Goal: Information Seeking & Learning: Learn about a topic

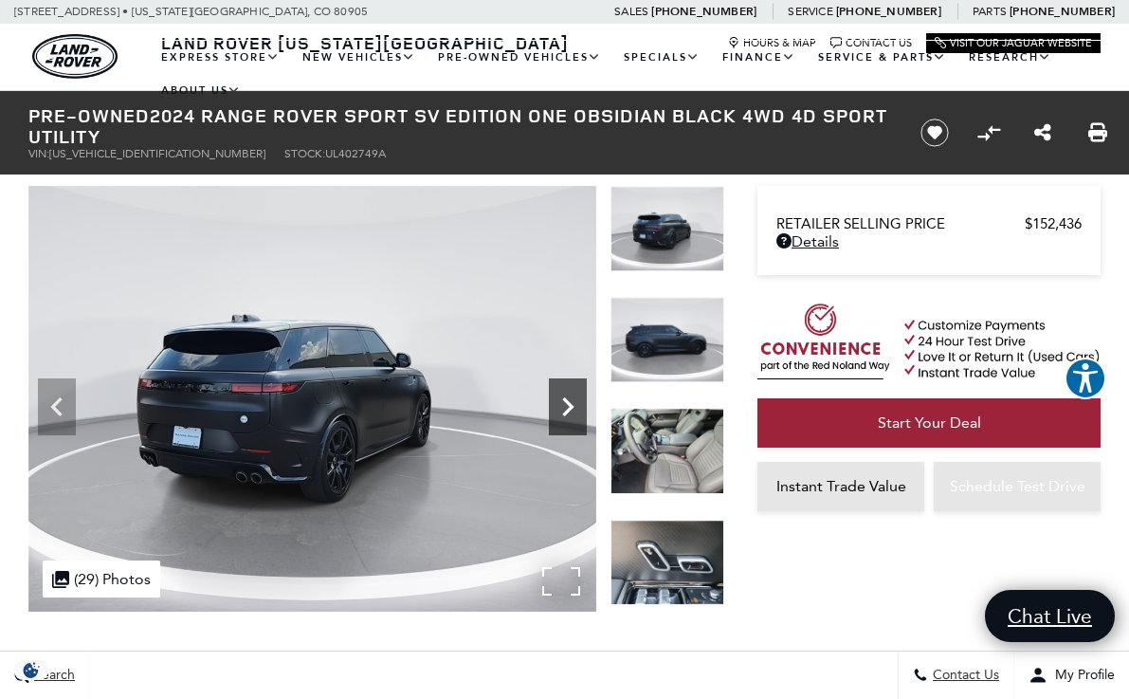
click at [566, 409] on icon "Next" at bounding box center [567, 406] width 11 height 19
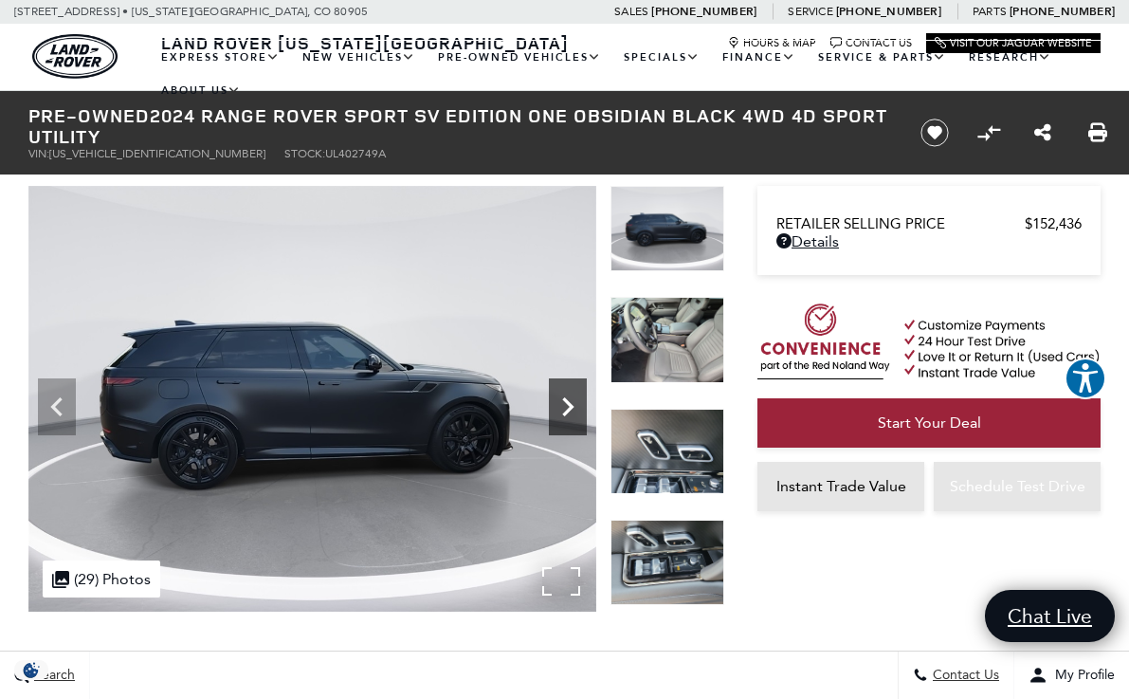
click at [566, 409] on icon "Next" at bounding box center [567, 406] width 11 height 19
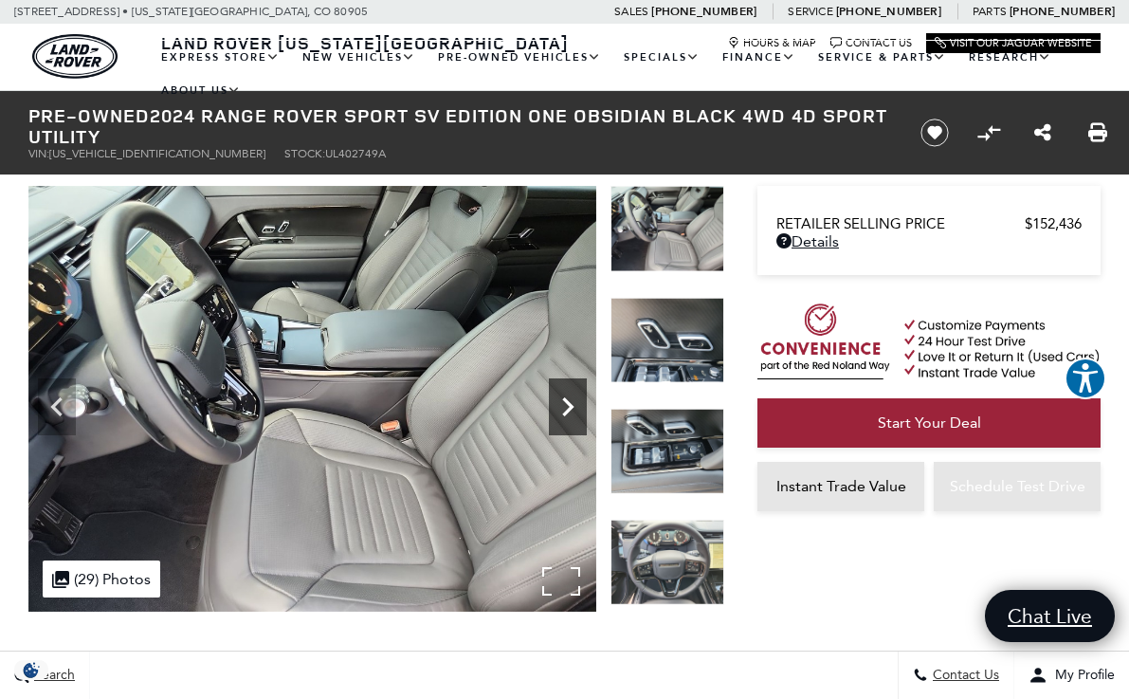
click at [566, 409] on icon "Next" at bounding box center [567, 406] width 11 height 19
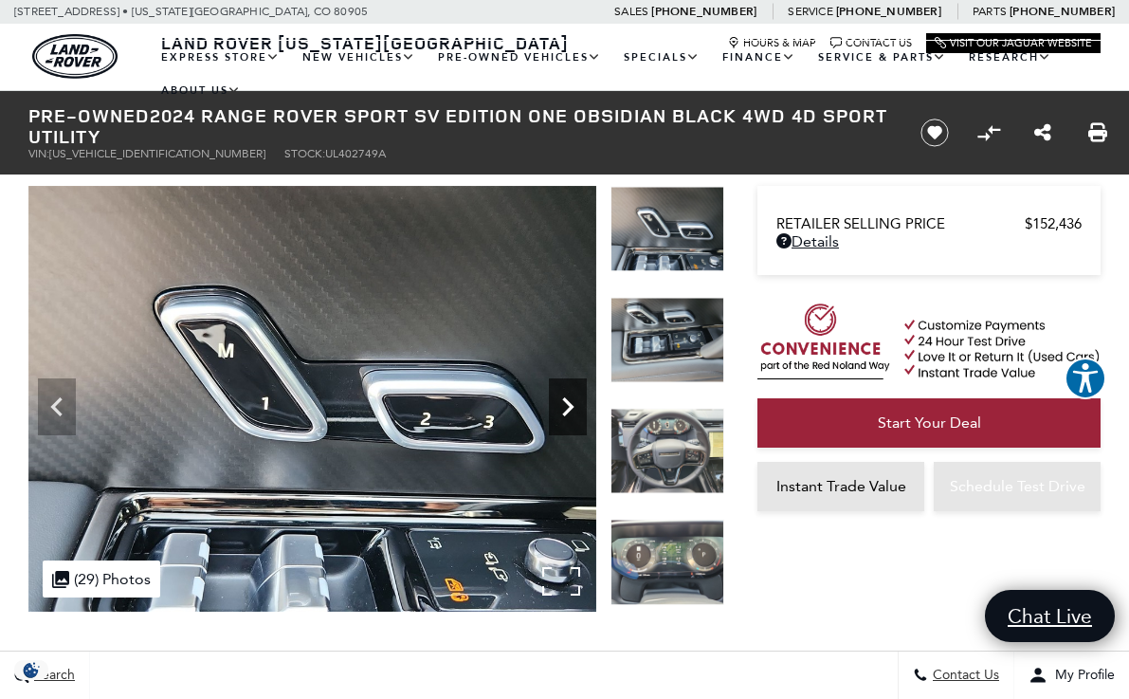
click at [566, 409] on icon "Next" at bounding box center [567, 406] width 11 height 19
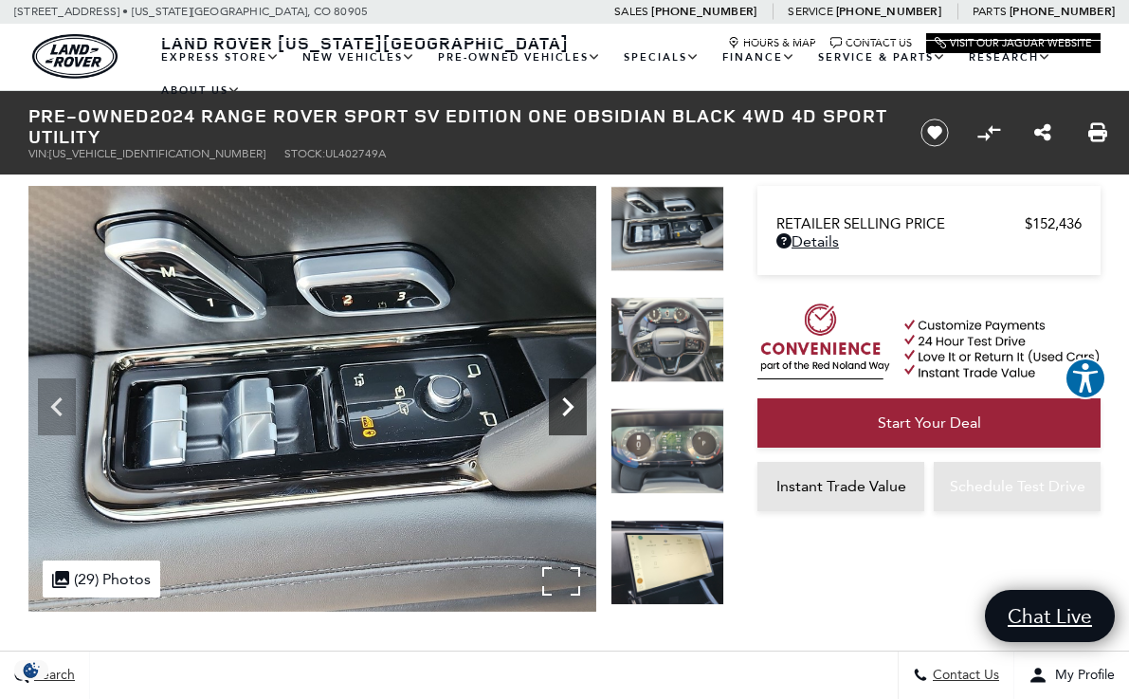
click at [566, 409] on icon "Next" at bounding box center [567, 406] width 11 height 19
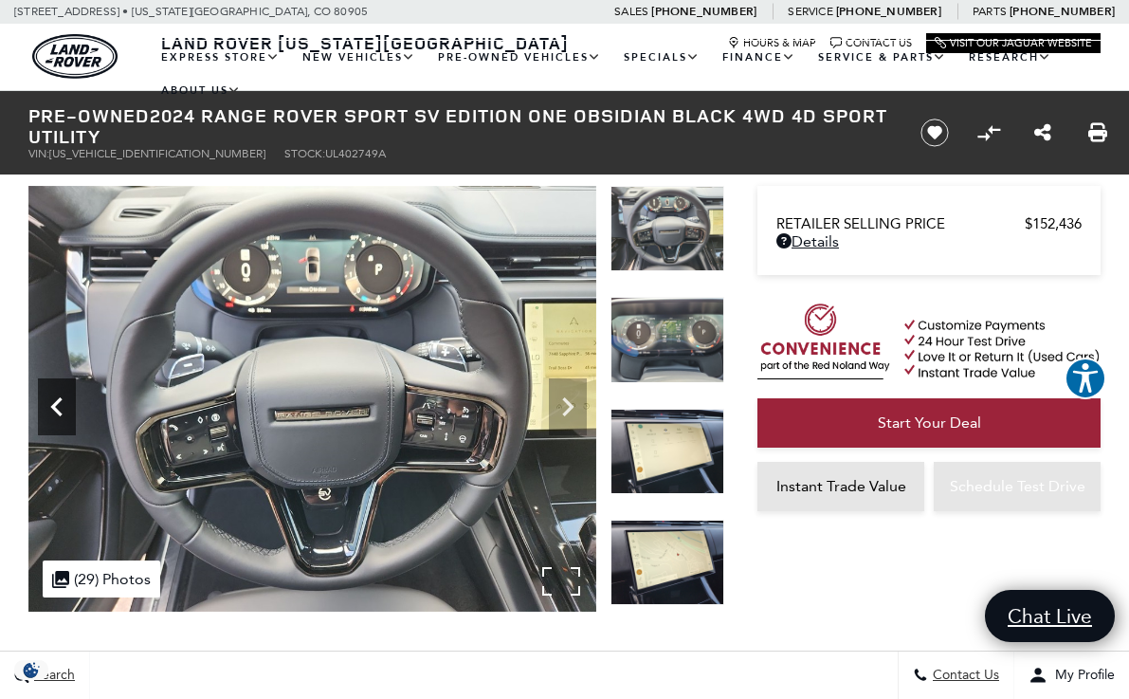
click at [60, 400] on icon "Previous" at bounding box center [55, 406] width 11 height 19
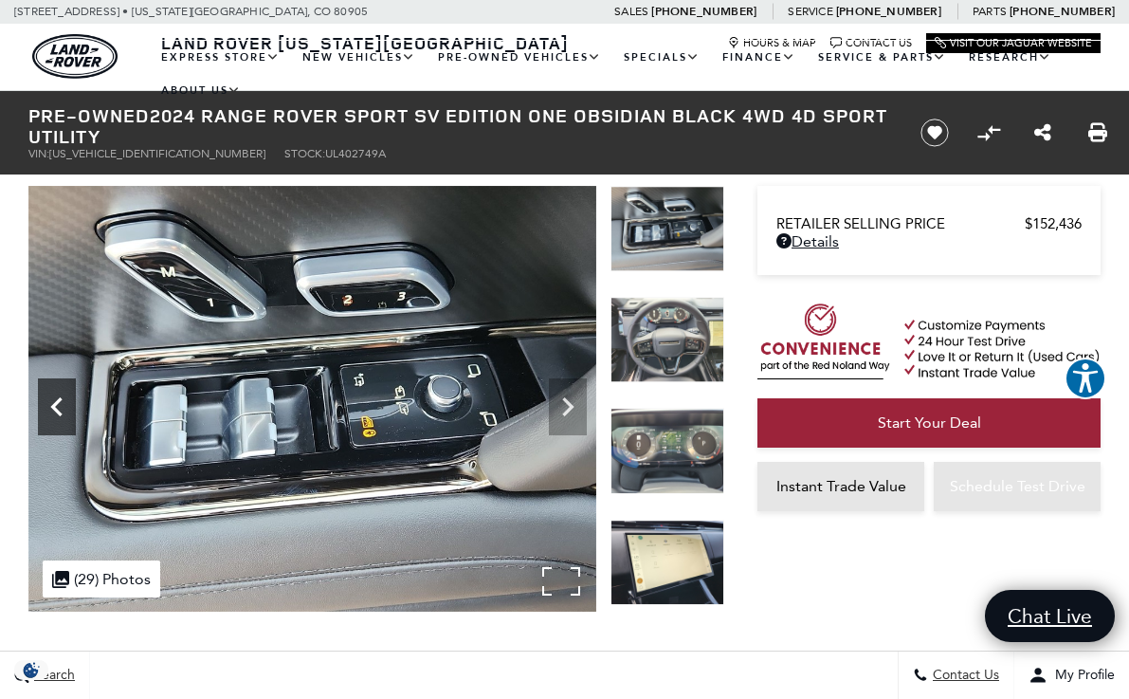
click at [60, 400] on icon "Previous" at bounding box center [55, 406] width 11 height 19
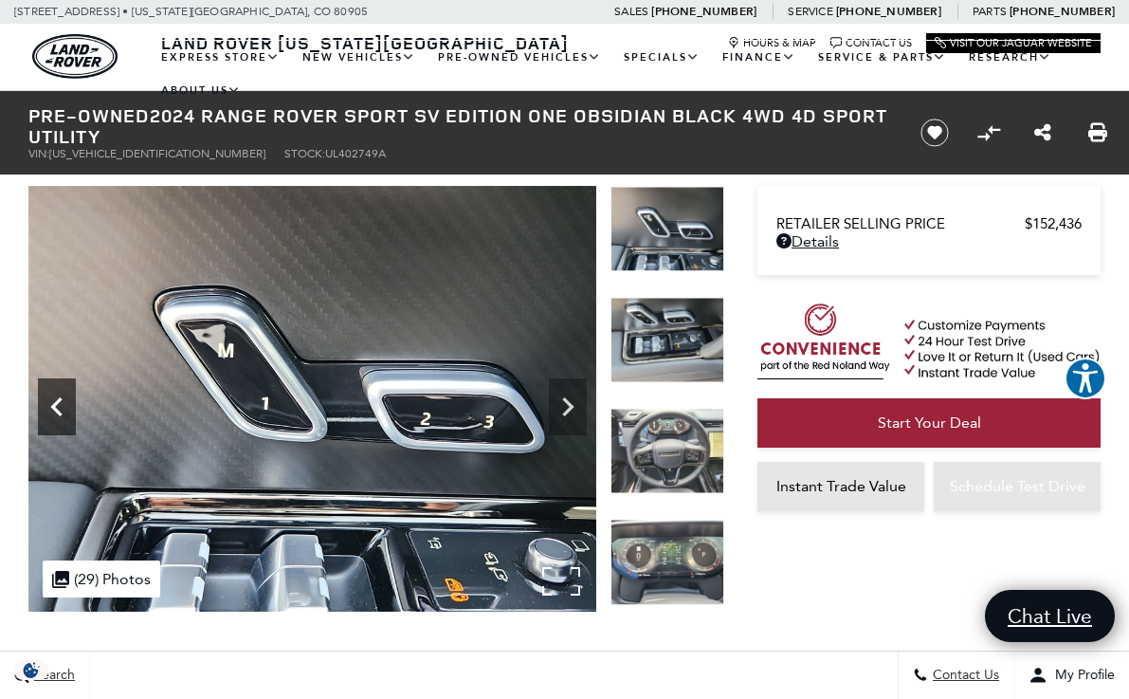
click at [60, 400] on icon "Previous" at bounding box center [55, 406] width 11 height 19
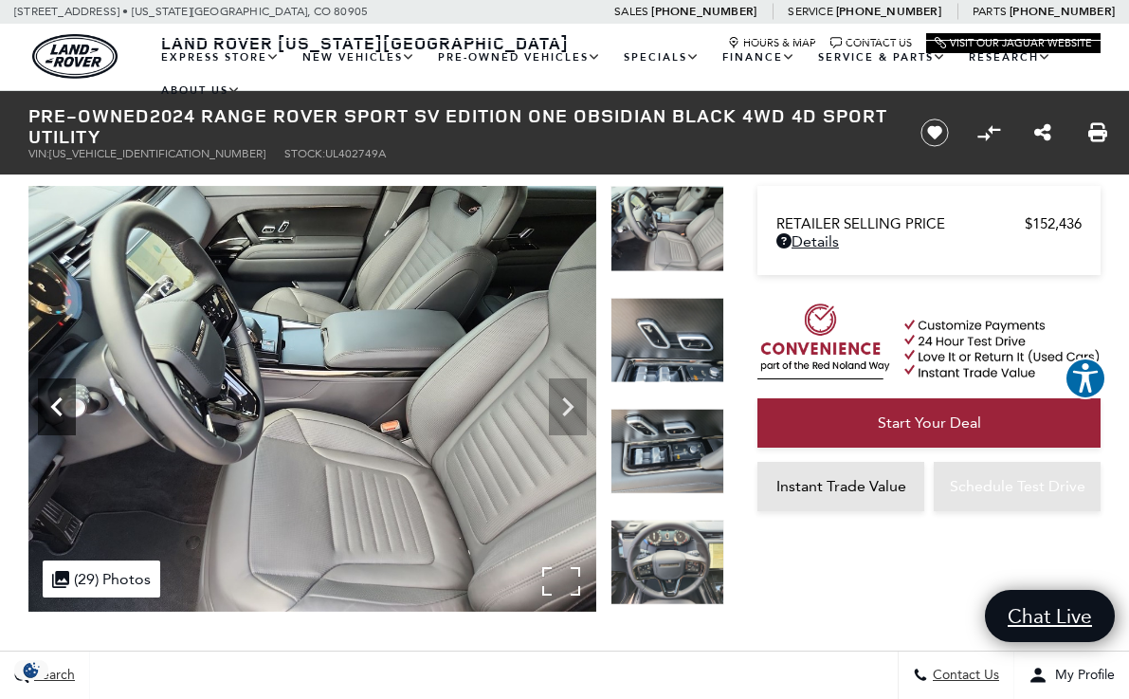
click at [60, 400] on icon "Previous" at bounding box center [55, 406] width 11 height 19
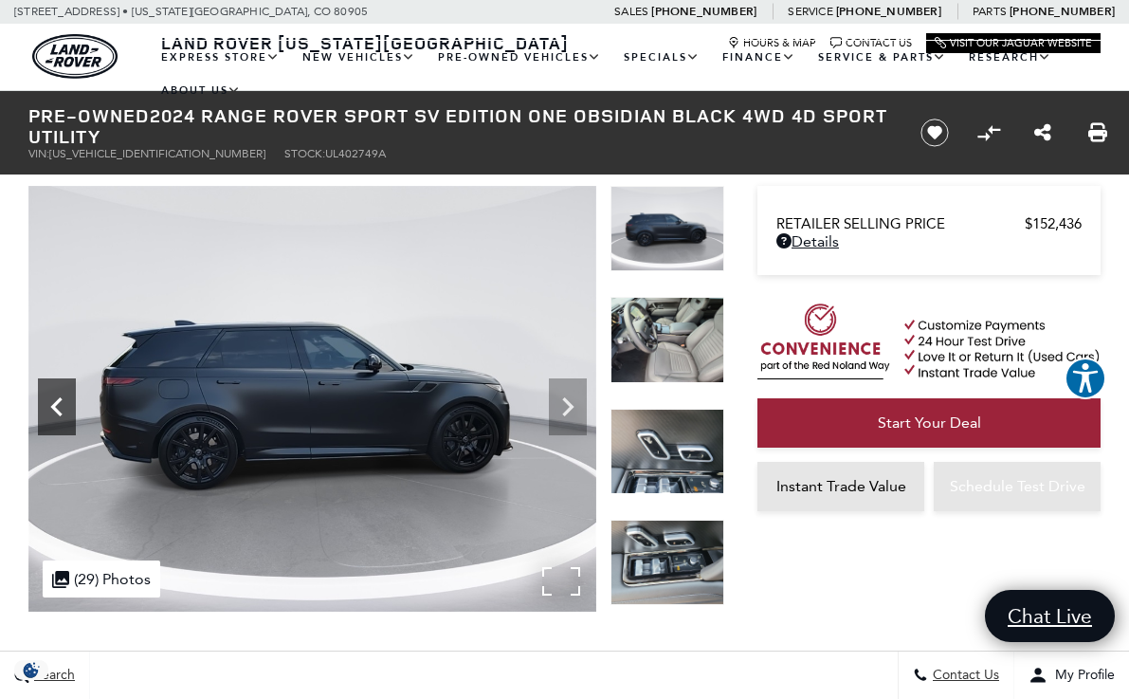
click at [60, 400] on icon "Previous" at bounding box center [55, 406] width 11 height 19
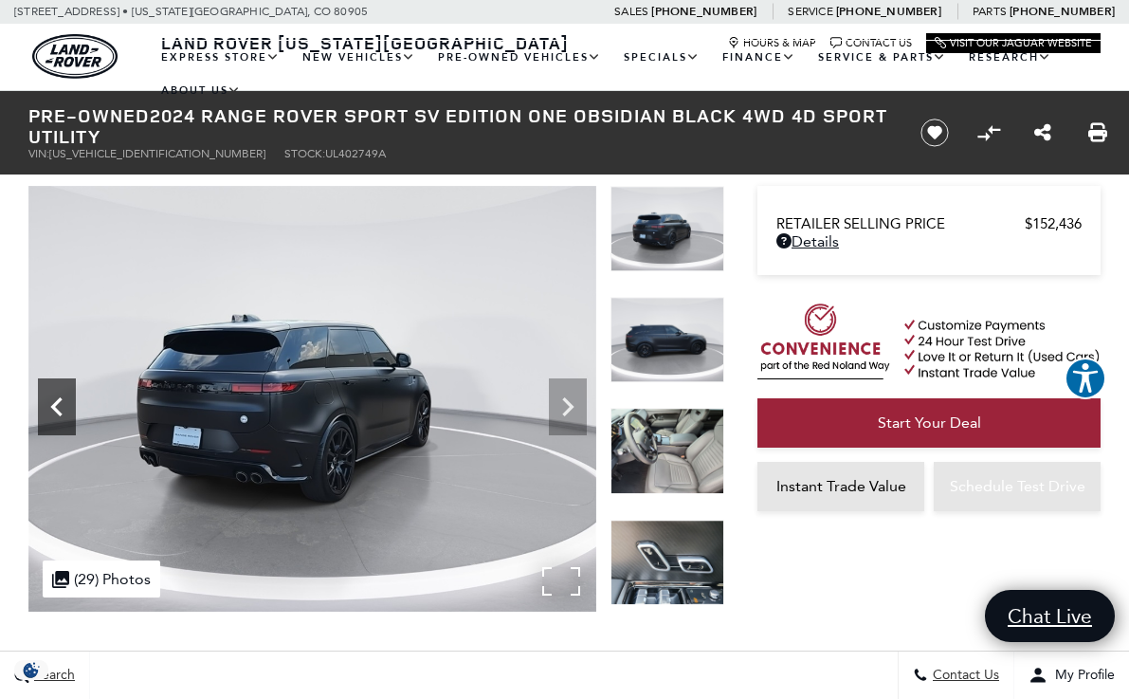
click at [60, 400] on icon "Previous" at bounding box center [55, 406] width 11 height 19
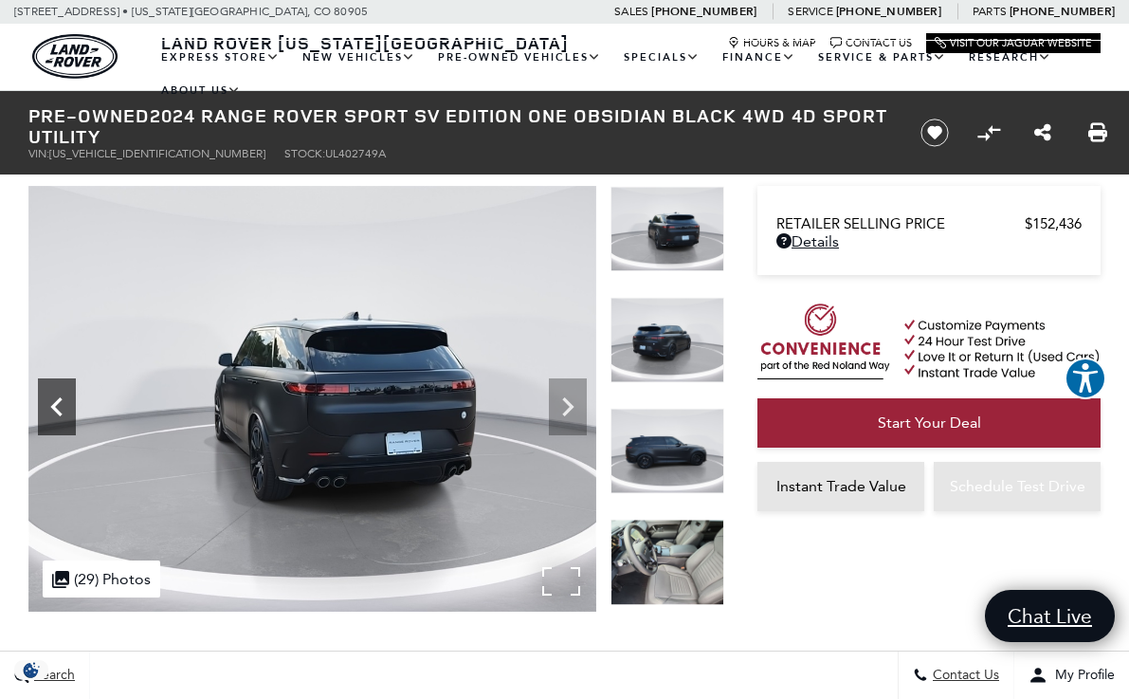
click at [60, 400] on icon "Previous" at bounding box center [55, 406] width 11 height 19
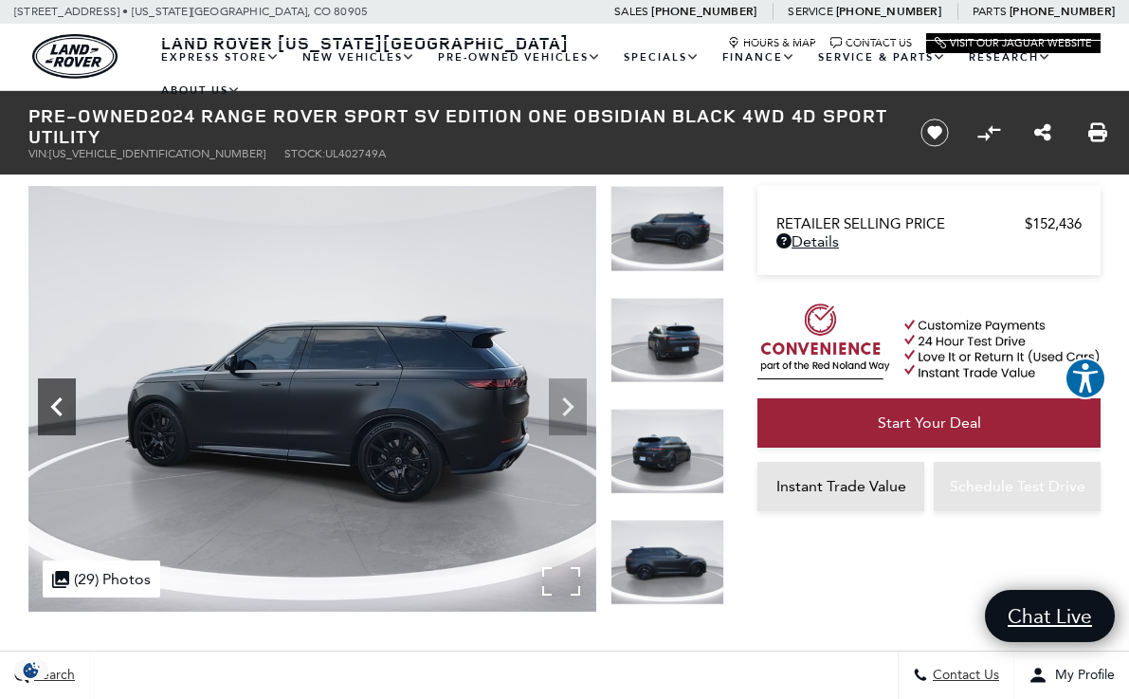
click at [60, 400] on icon "Previous" at bounding box center [55, 406] width 11 height 19
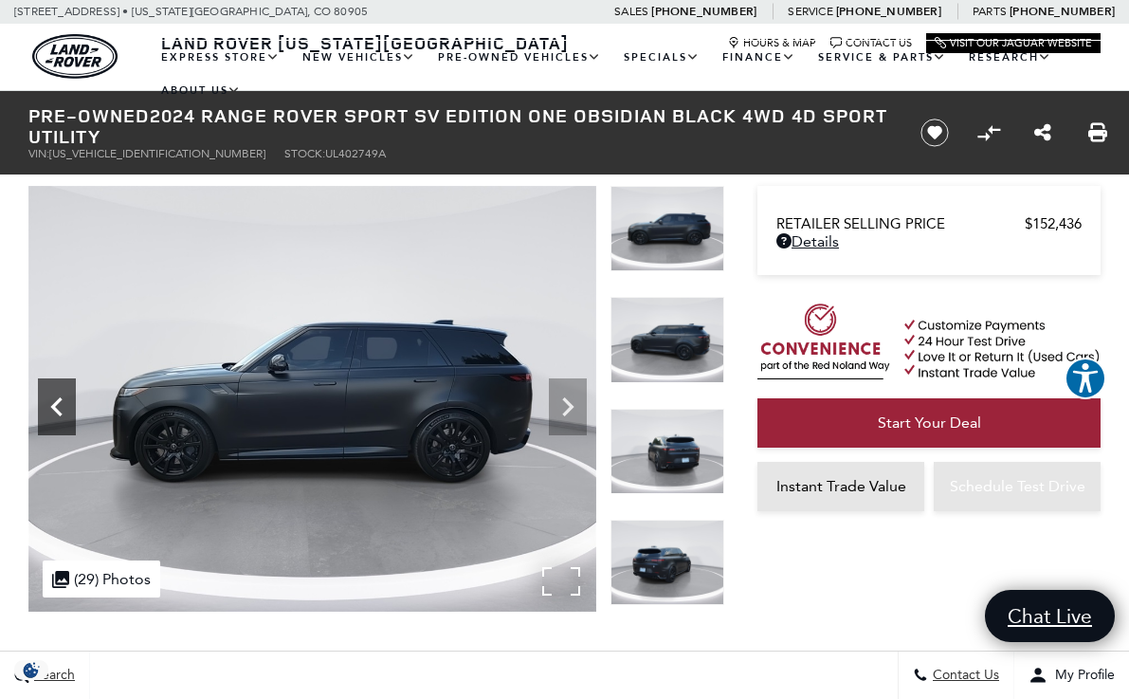
click at [60, 400] on icon "Previous" at bounding box center [55, 406] width 11 height 19
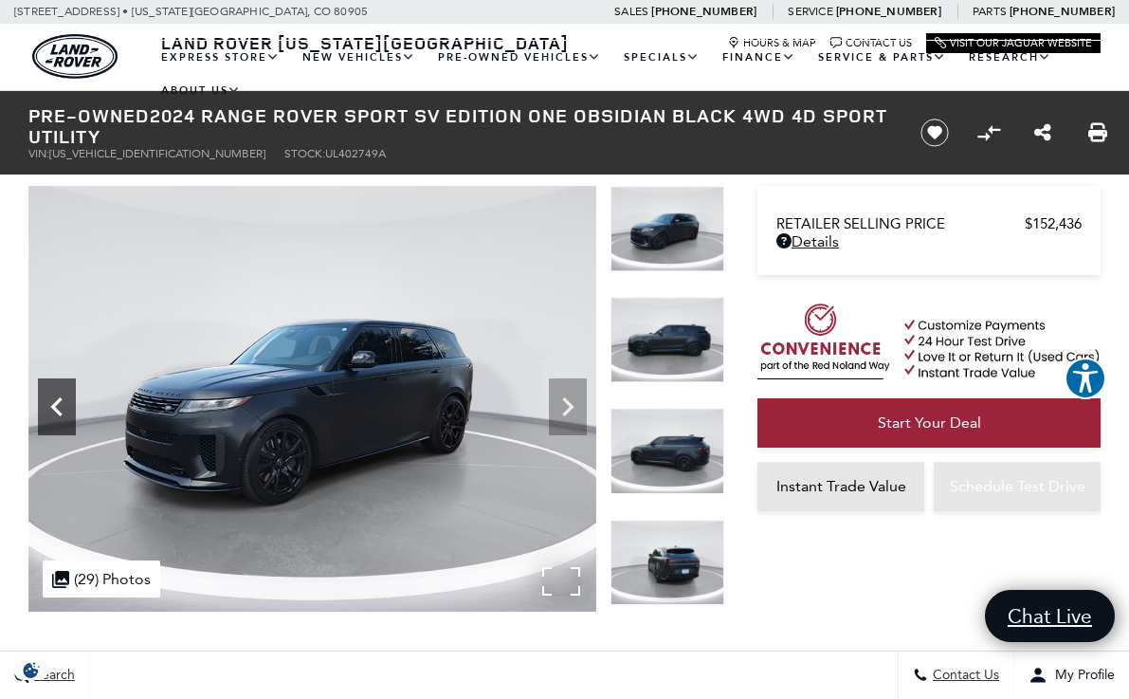
click at [60, 400] on icon "Previous" at bounding box center [55, 406] width 11 height 19
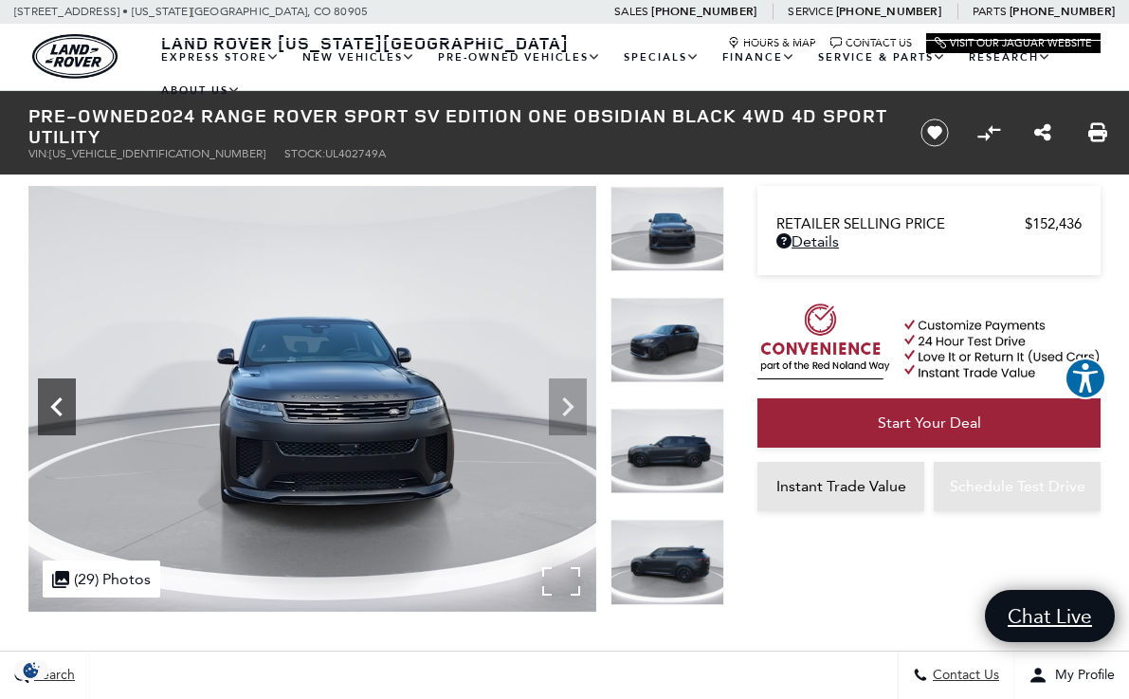
click at [60, 400] on icon "Previous" at bounding box center [55, 406] width 11 height 19
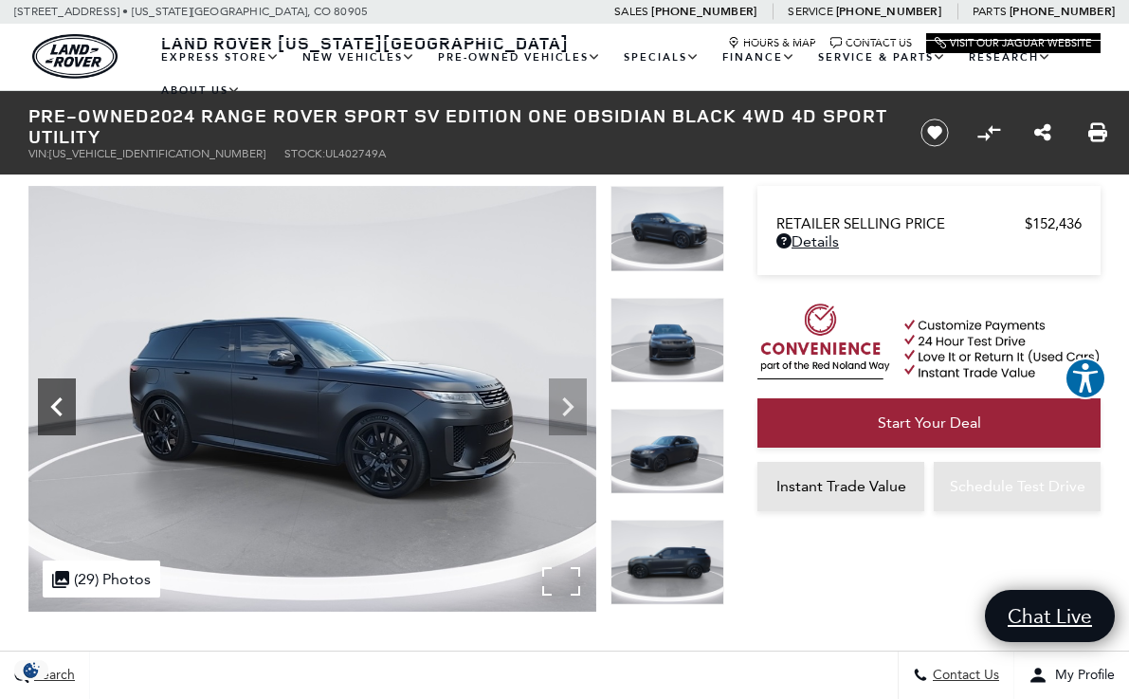
click at [60, 400] on icon "Previous" at bounding box center [55, 406] width 11 height 19
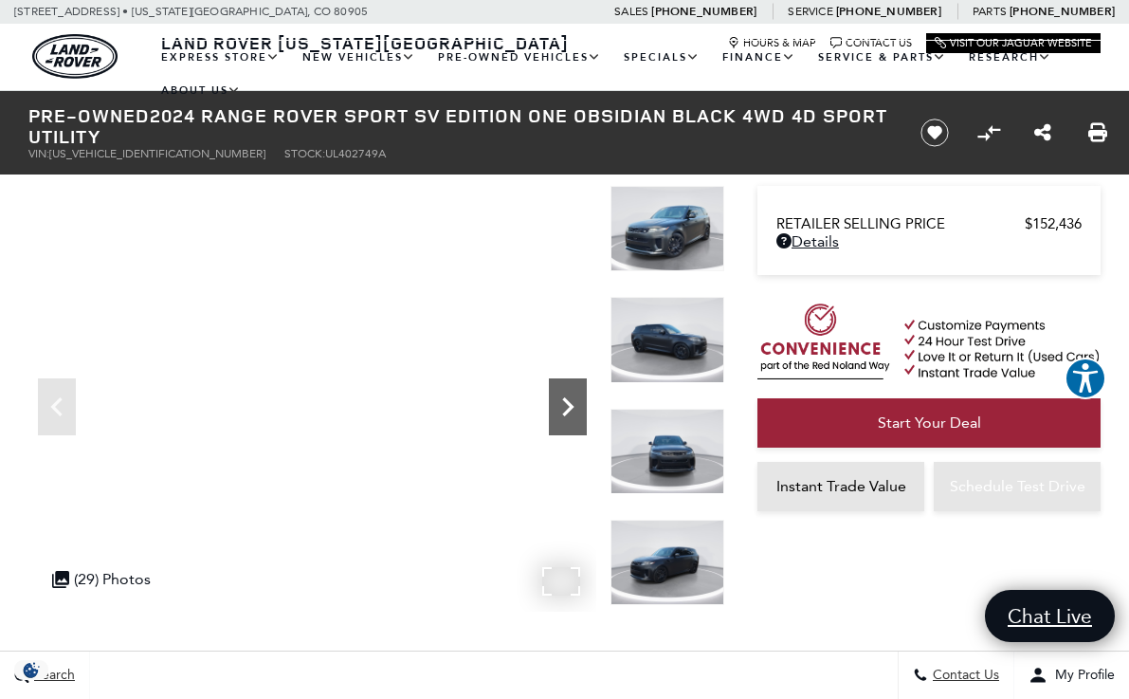
click at [572, 396] on icon "Next" at bounding box center [568, 407] width 38 height 38
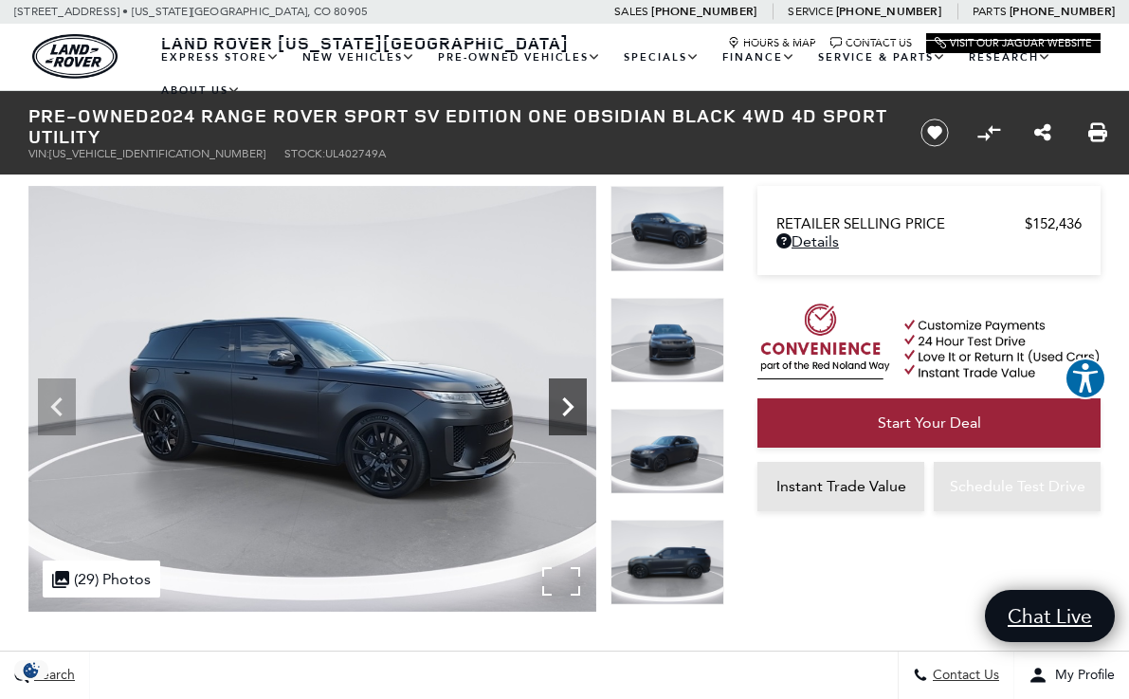
click at [572, 396] on icon "Next" at bounding box center [568, 407] width 38 height 38
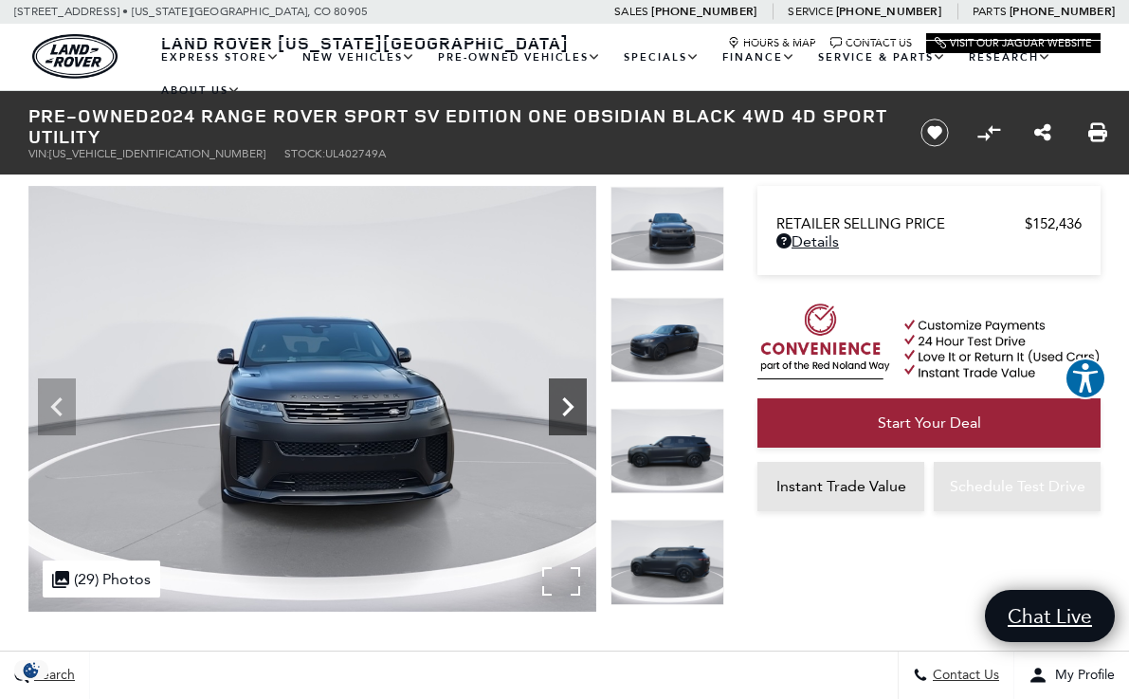
click at [572, 396] on icon "Next" at bounding box center [568, 407] width 38 height 38
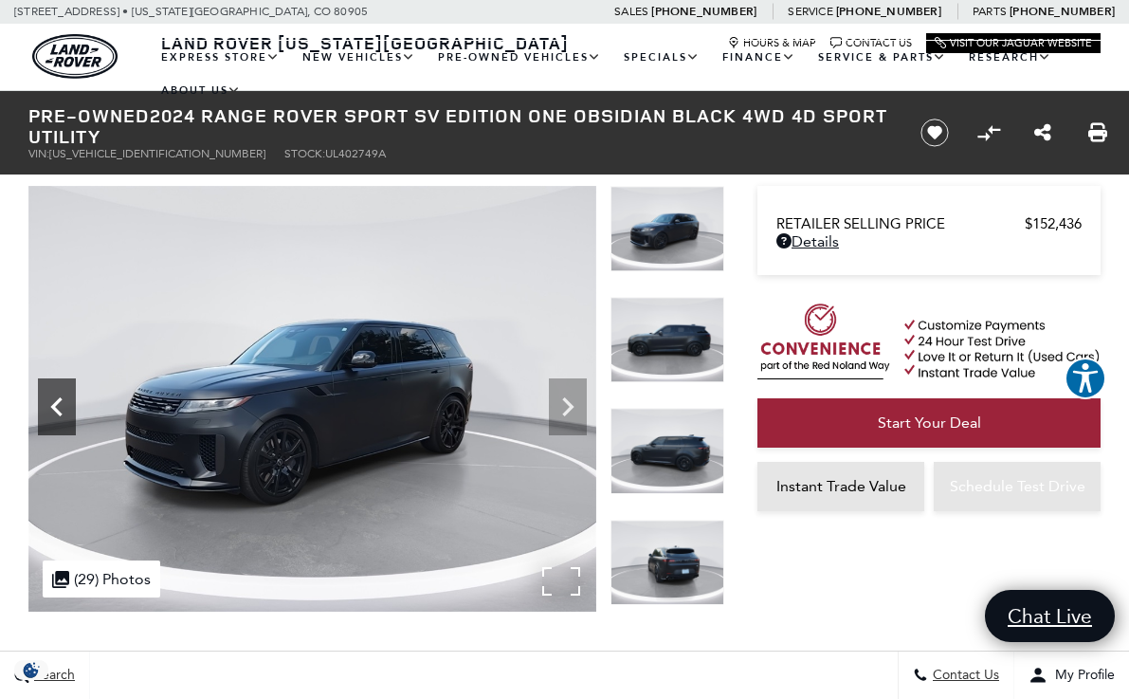
click at [57, 396] on icon "Previous" at bounding box center [57, 407] width 38 height 38
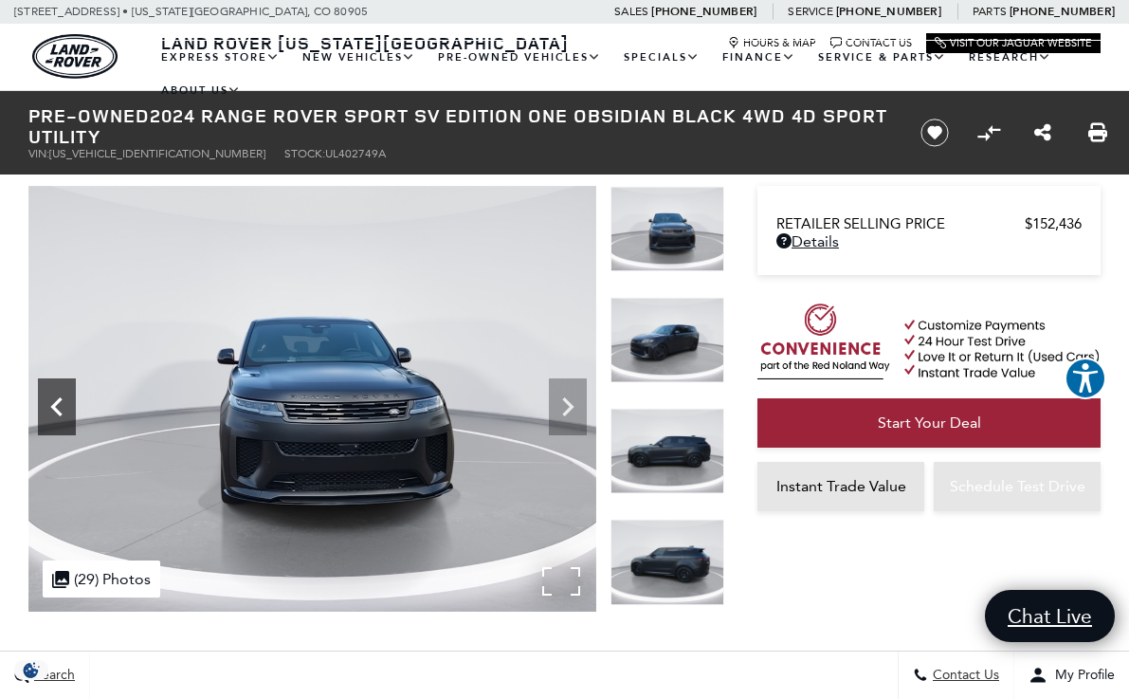
click at [57, 396] on icon "Previous" at bounding box center [57, 407] width 38 height 38
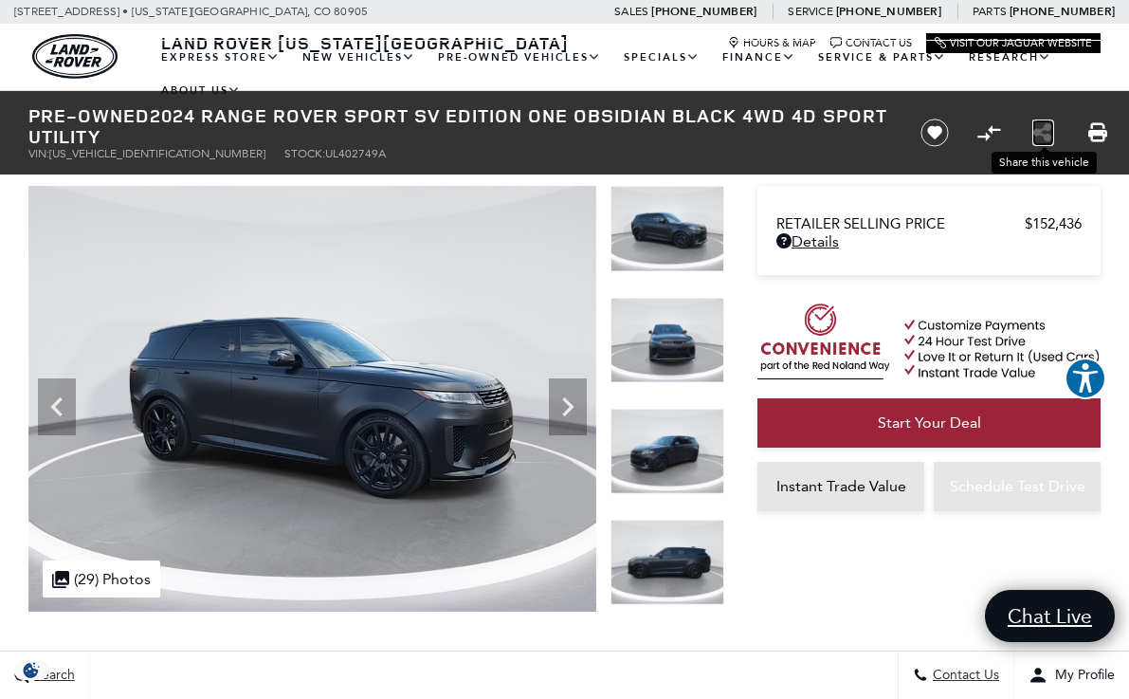
click at [1046, 132] on icon "Share this Pre-Owned 2024 Range Rover Sport SV Edition One Obsidian Black 4WD 4…" at bounding box center [1043, 132] width 19 height 21
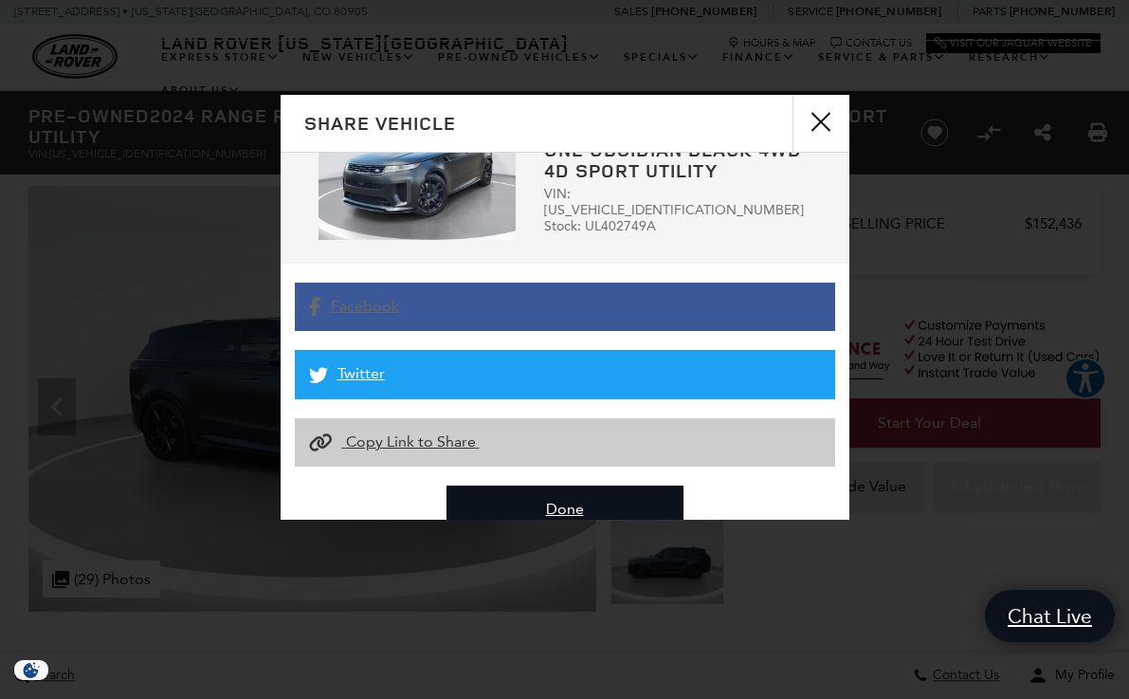
scroll to position [116, 0]
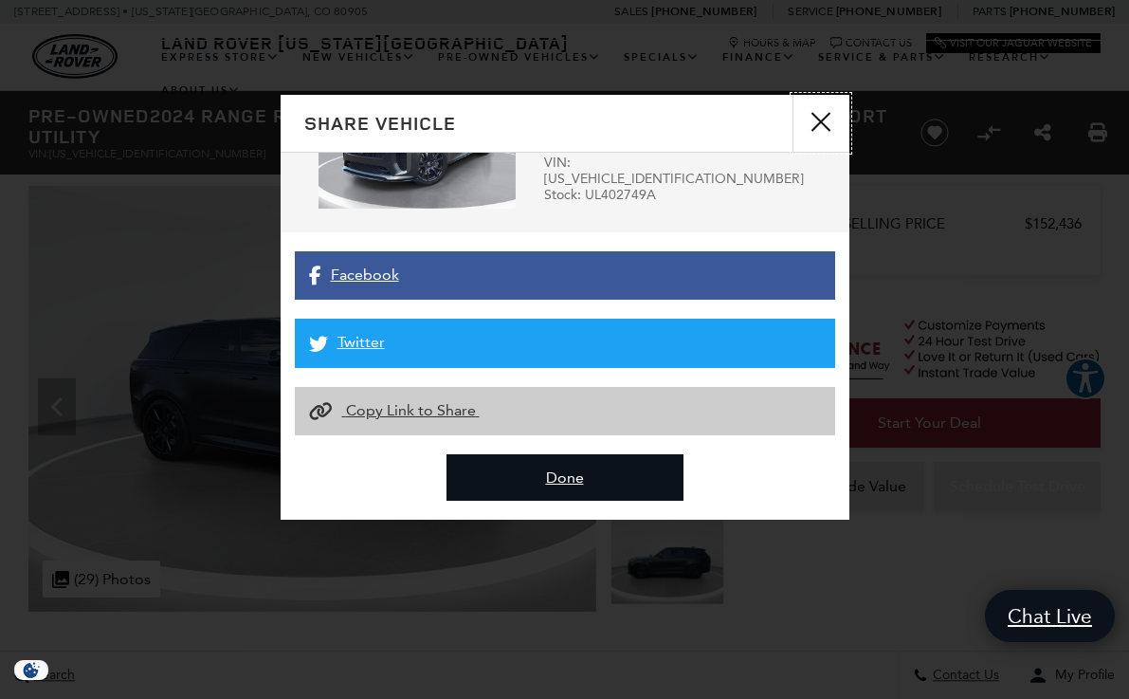
click at [817, 116] on button "close" at bounding box center [820, 123] width 57 height 57
